Goal: Browse casually

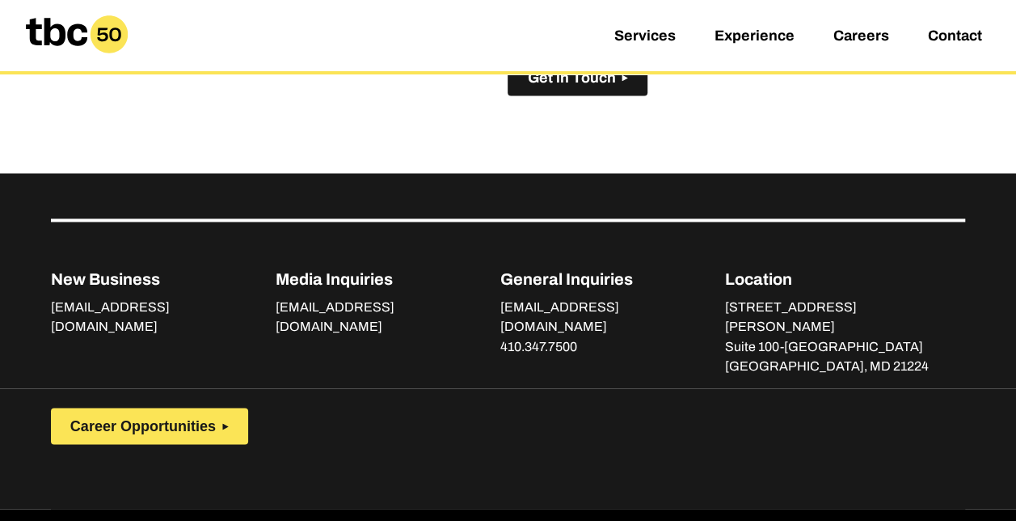
scroll to position [1204, 0]
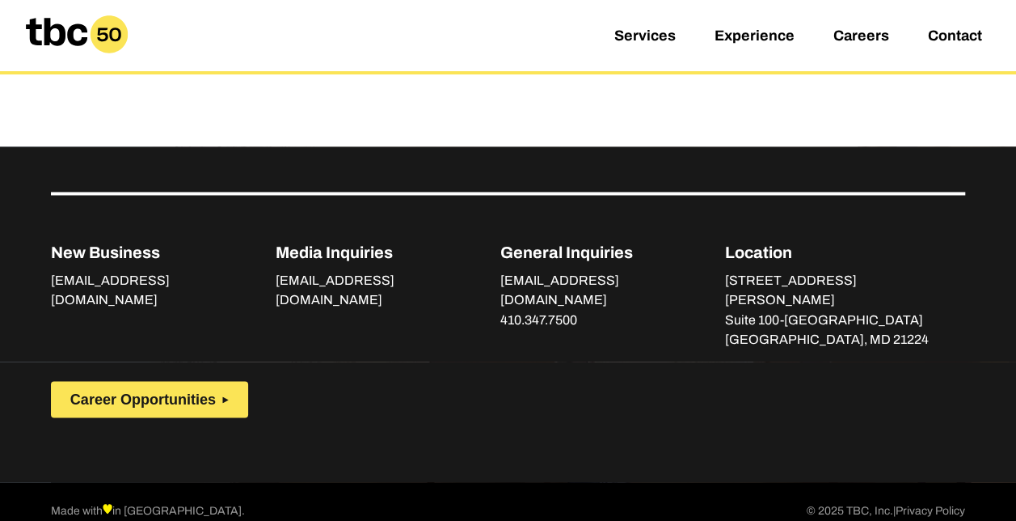
click at [681, 417] on div "Career Opportunities" at bounding box center [508, 421] width 1016 height 120
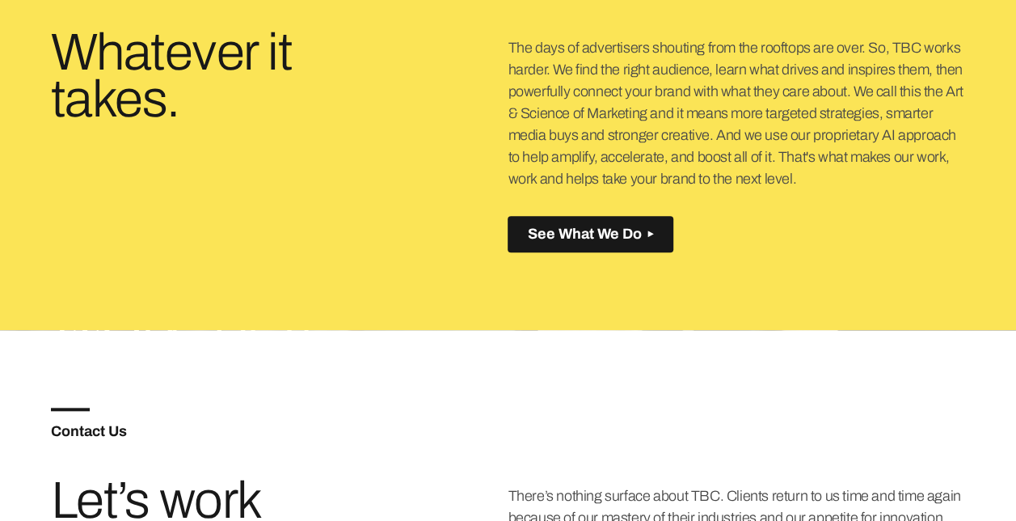
scroll to position [387, 0]
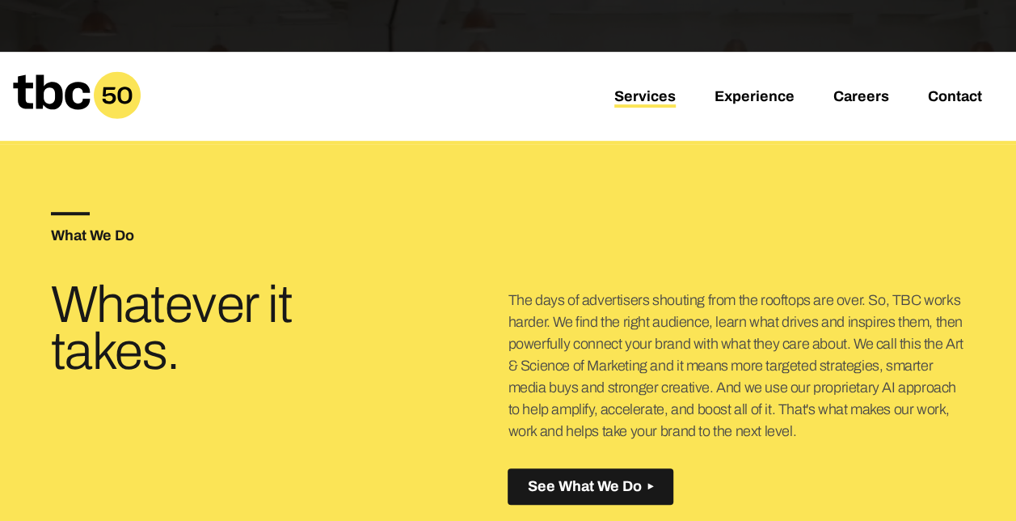
click at [659, 99] on link "Services" at bounding box center [645, 97] width 61 height 19
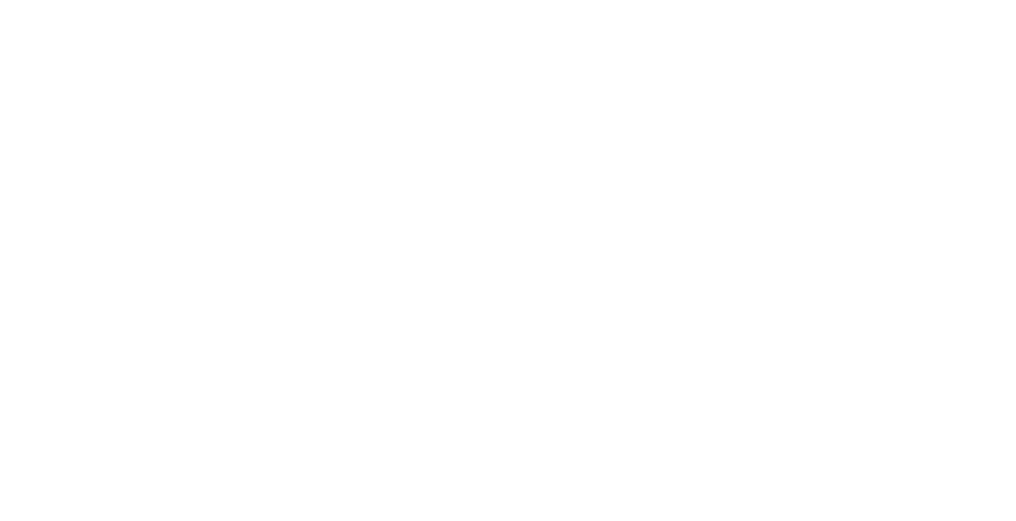
scroll to position [29, 0]
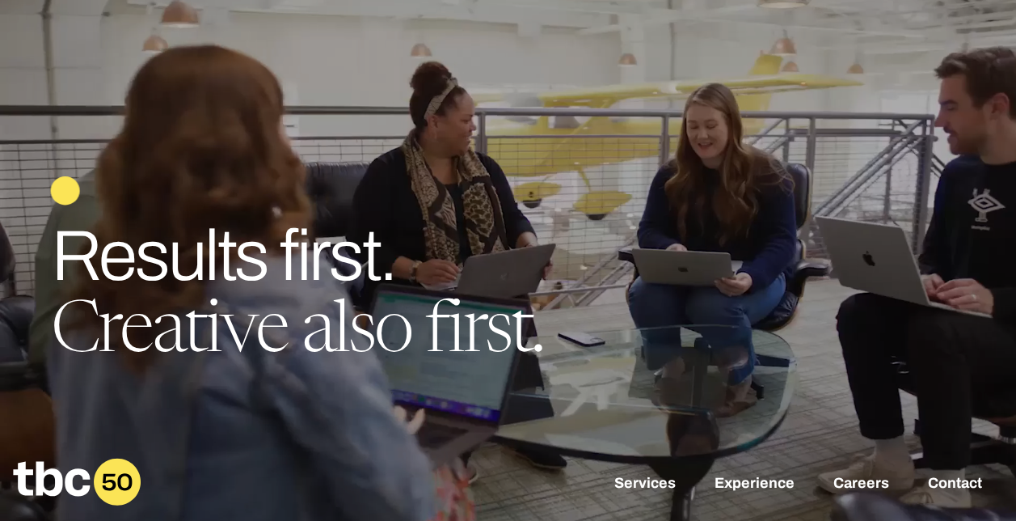
click at [491, 241] on h1 "Results first. Creative also first." at bounding box center [508, 295] width 915 height 149
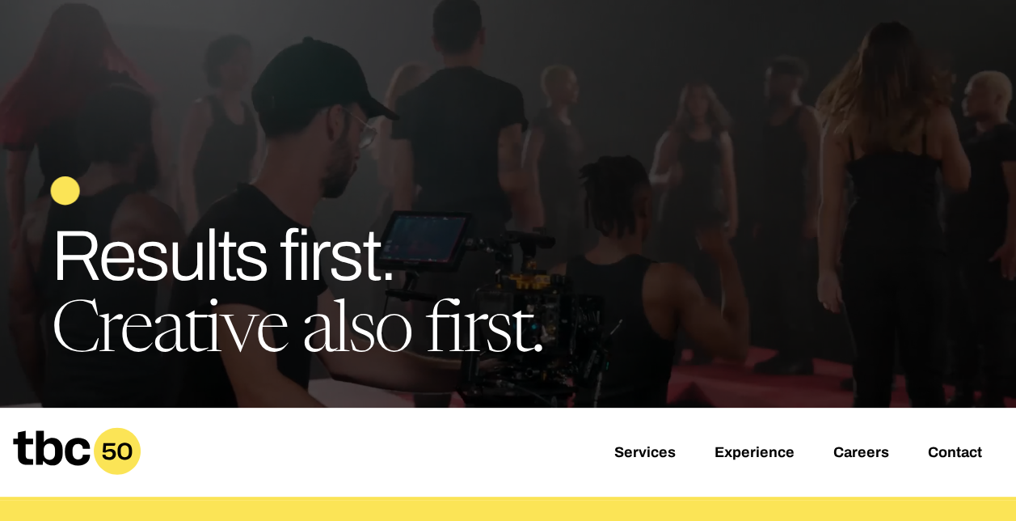
scroll to position [0, 0]
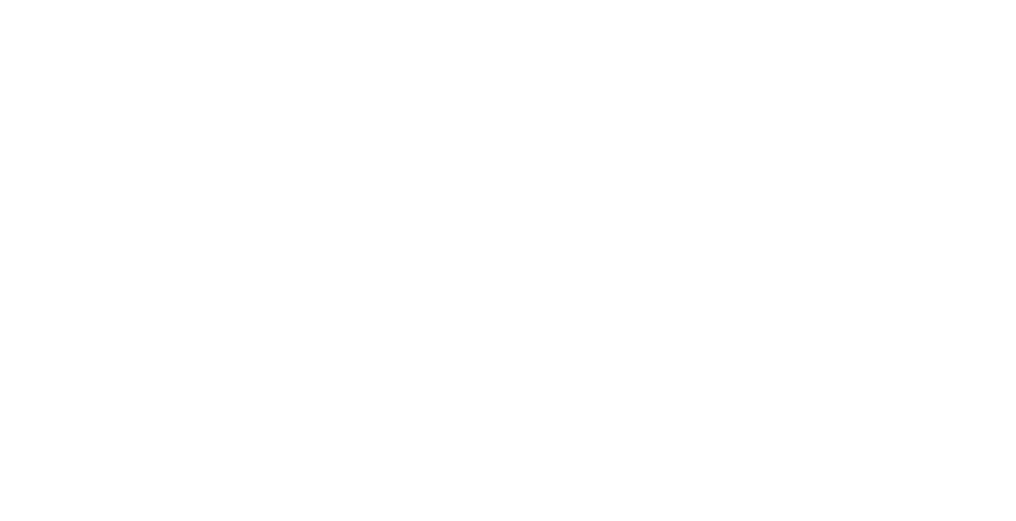
scroll to position [29, 0]
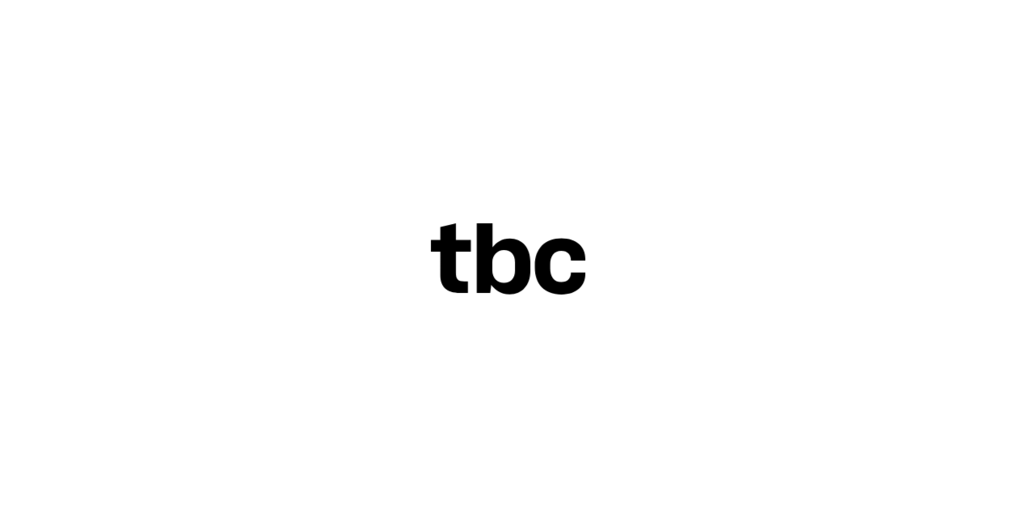
scroll to position [29, 0]
